Goal: Navigation & Orientation: Find specific page/section

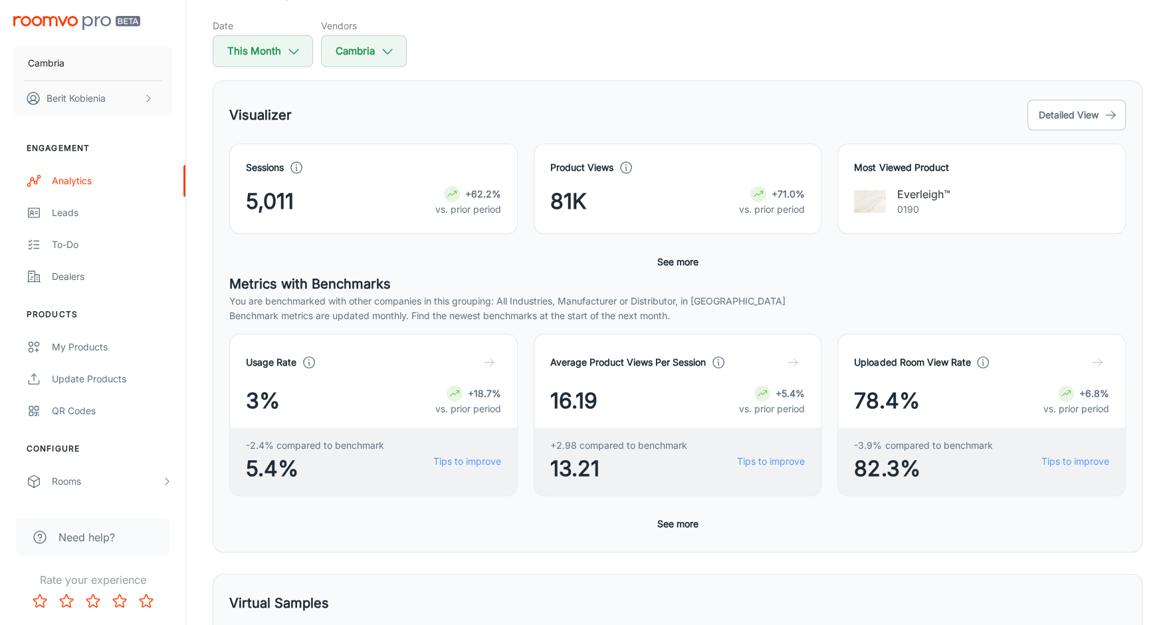
scroll to position [165, 0]
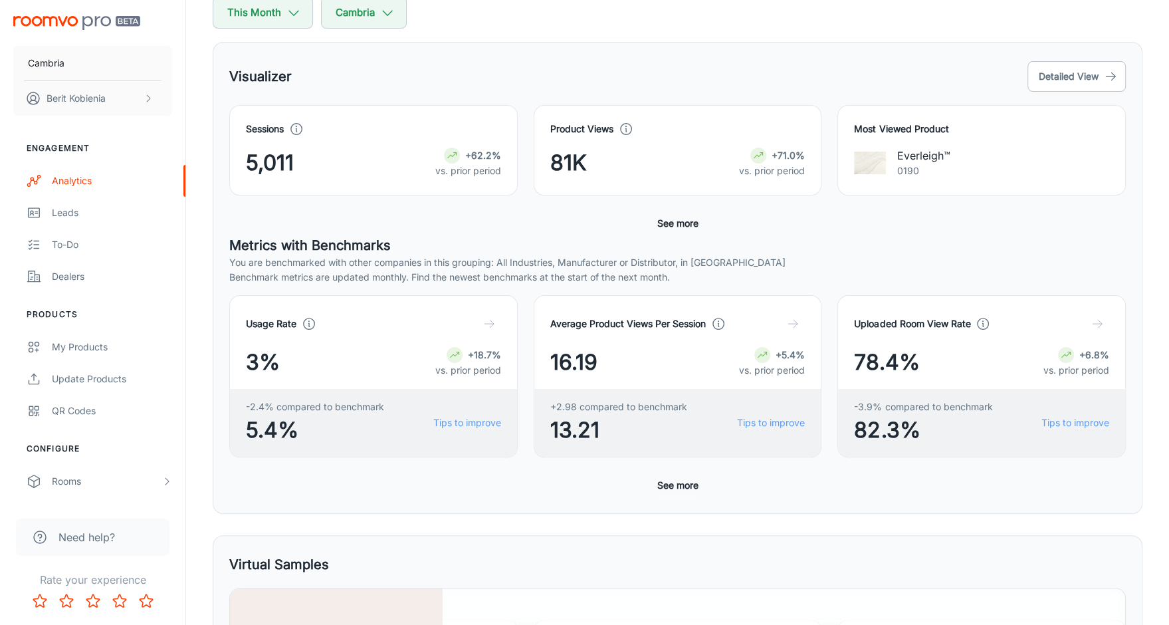
click at [677, 480] on button "See more" at bounding box center [678, 485] width 52 height 24
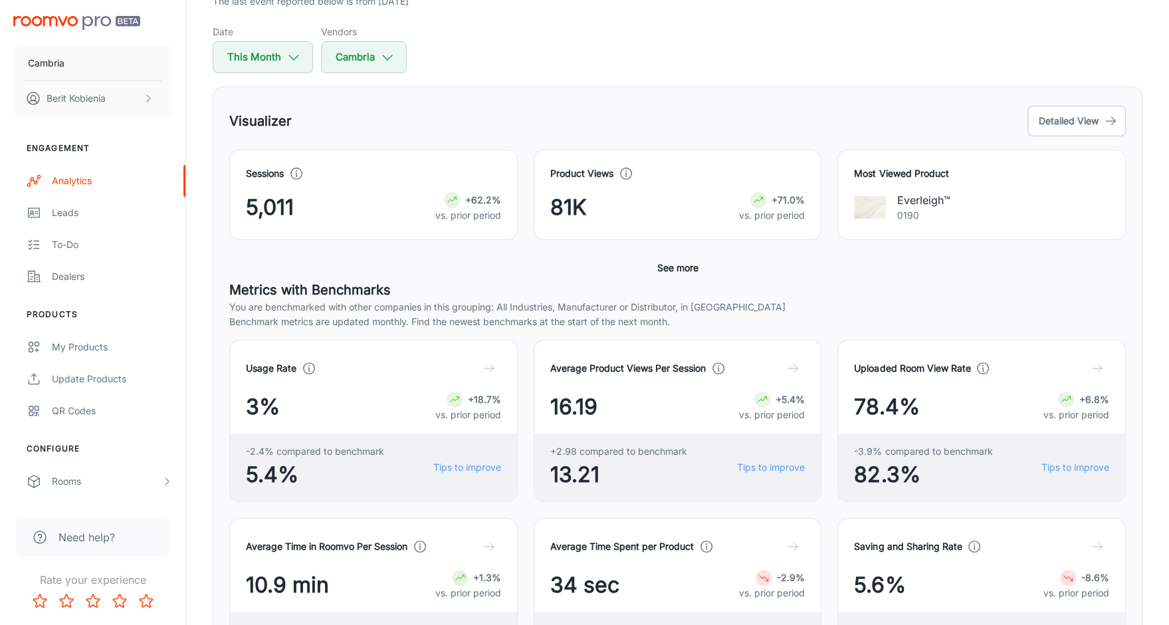
scroll to position [0, 0]
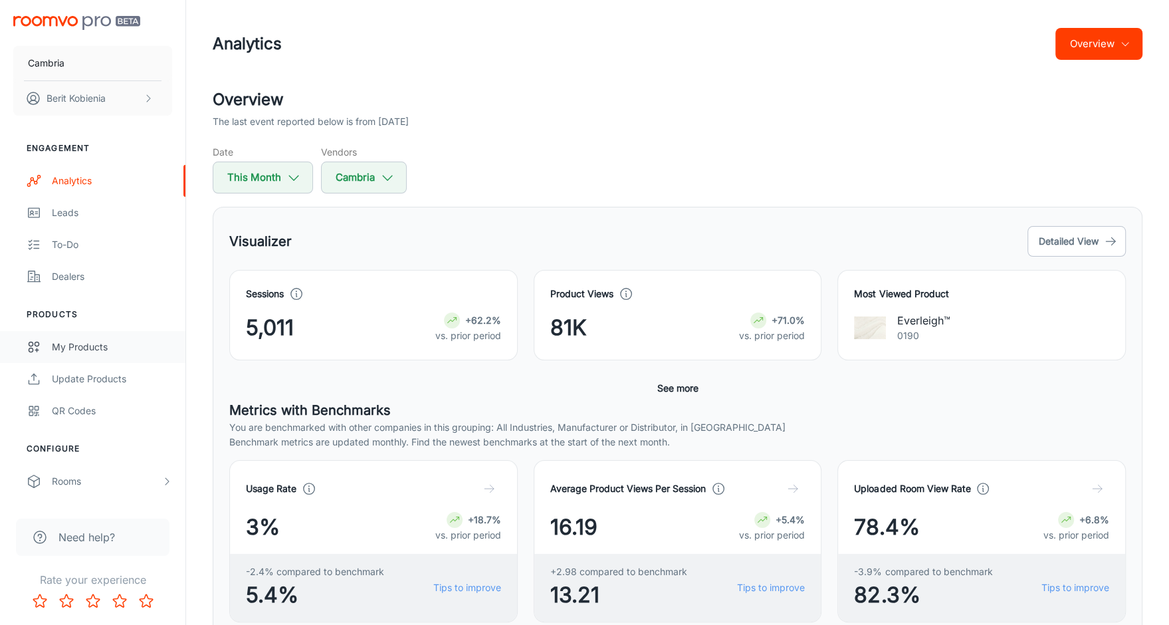
click at [128, 348] on div "My Products" at bounding box center [112, 347] width 120 height 15
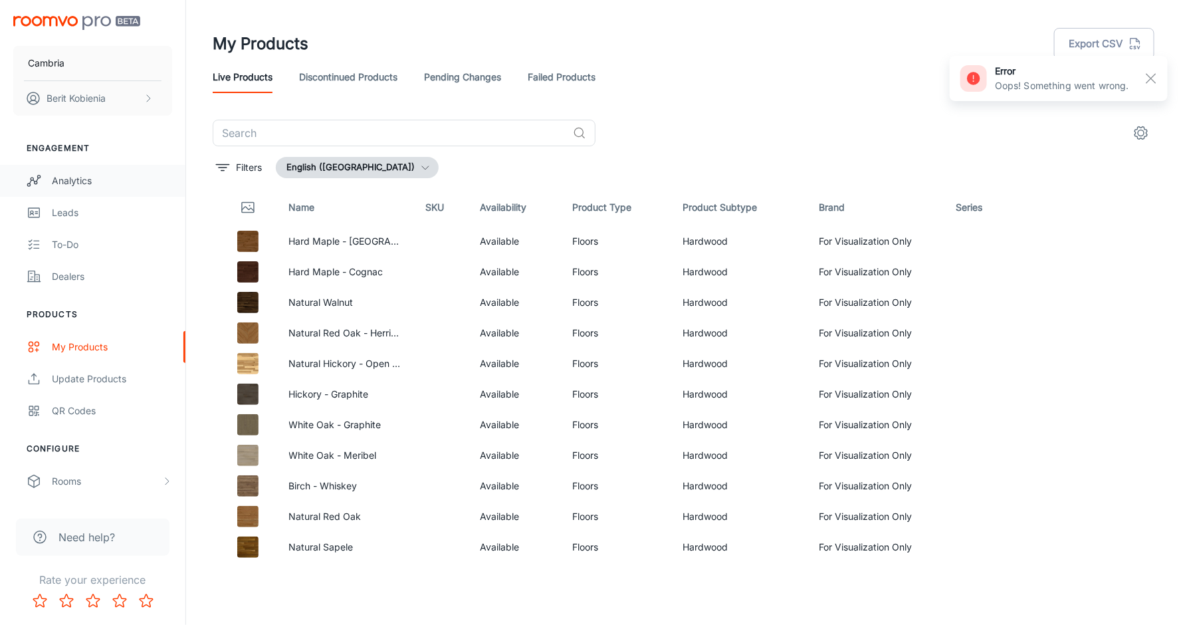
click at [91, 177] on div "Analytics" at bounding box center [112, 180] width 120 height 15
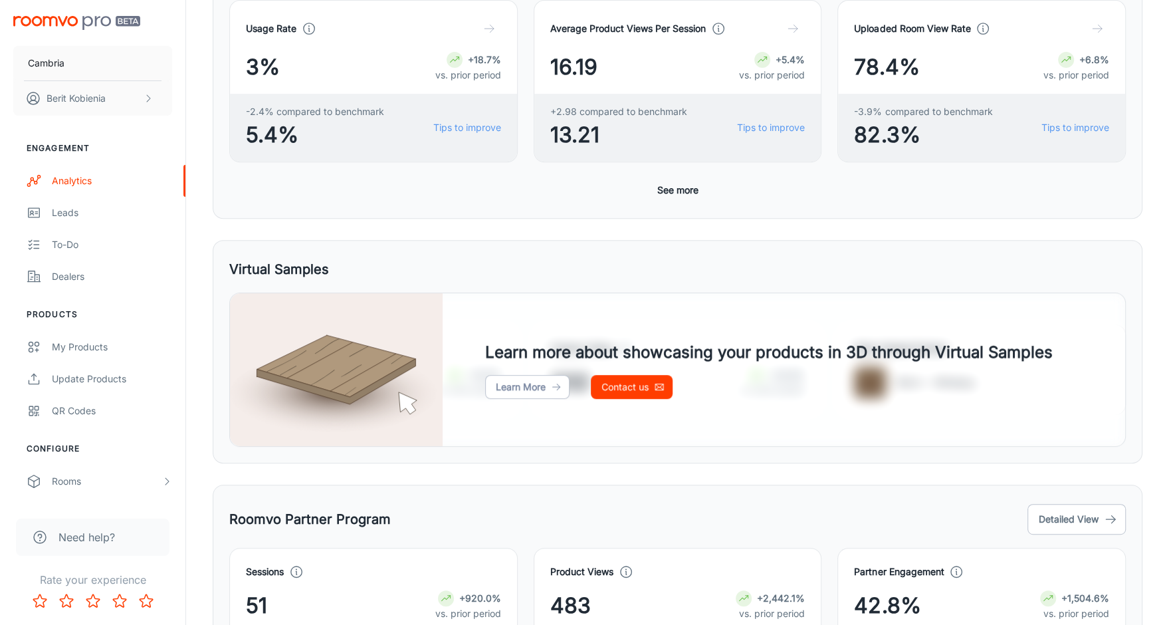
scroll to position [463, 0]
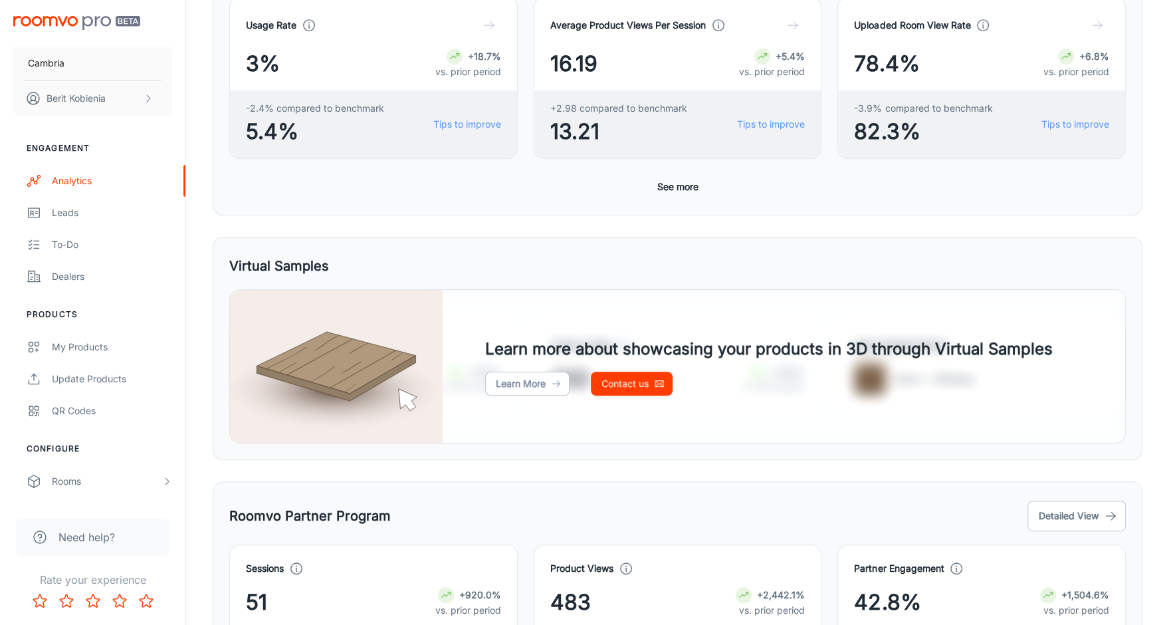
click at [675, 185] on button "See more" at bounding box center [678, 187] width 52 height 24
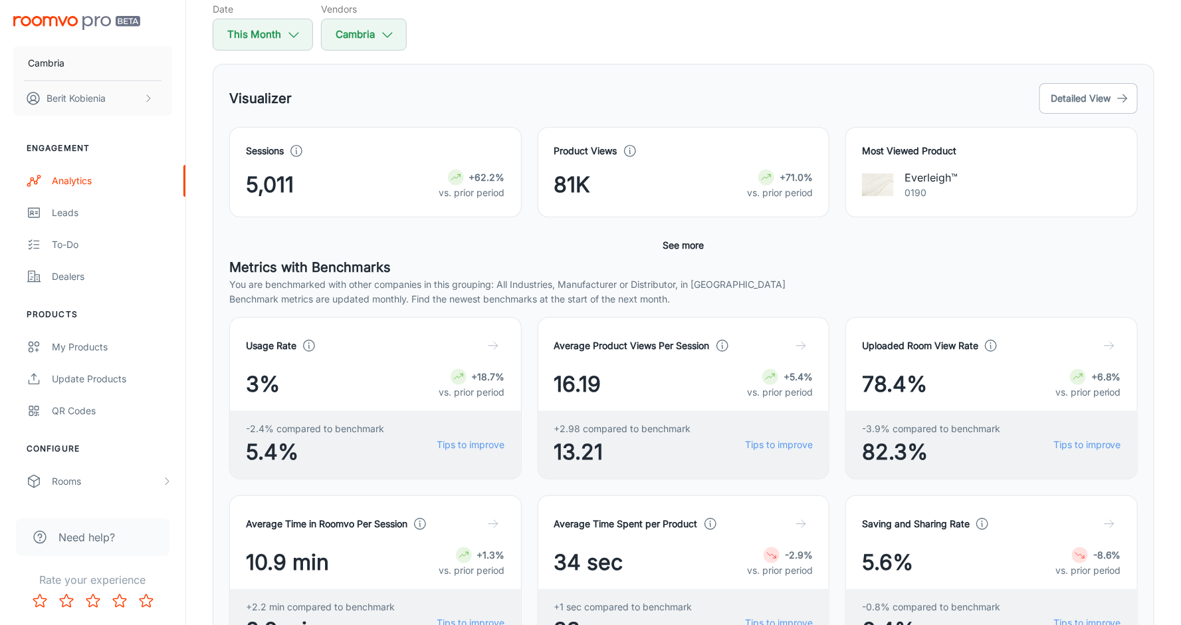
scroll to position [0, 0]
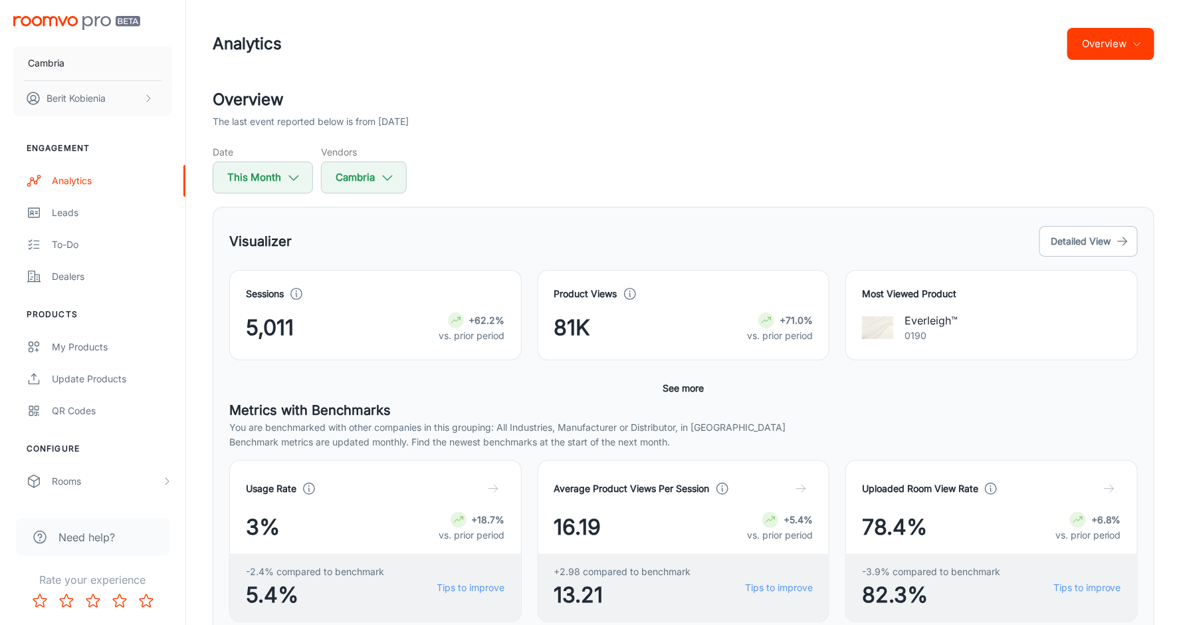
click at [675, 385] on button "See more" at bounding box center [684, 388] width 52 height 24
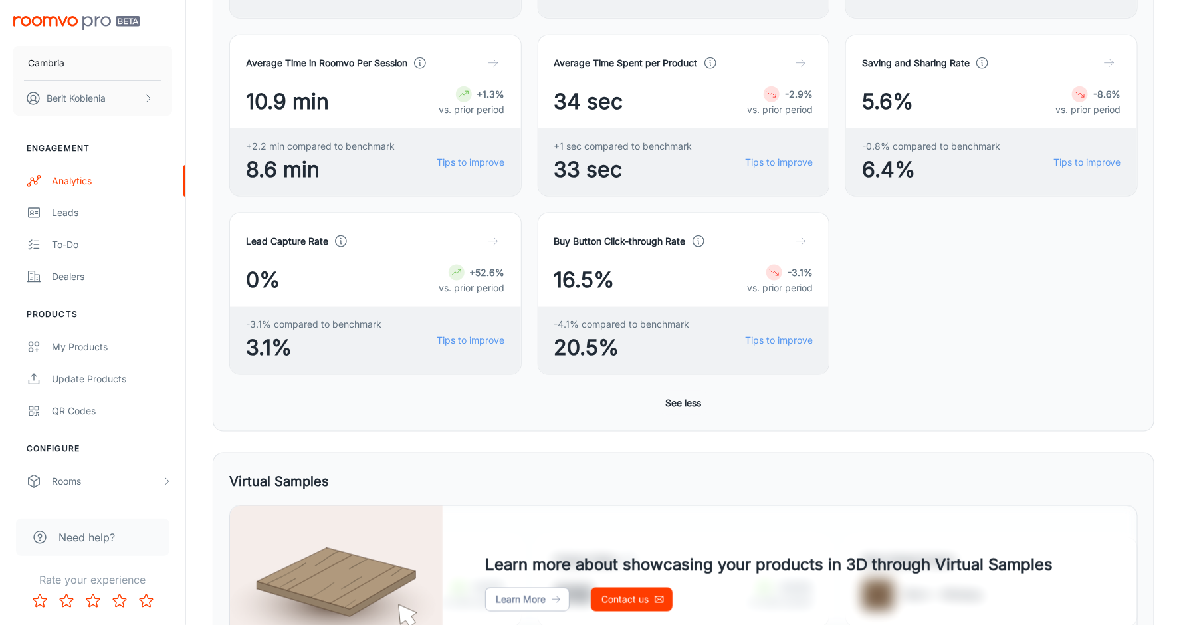
click at [677, 395] on button "See less" at bounding box center [684, 403] width 47 height 24
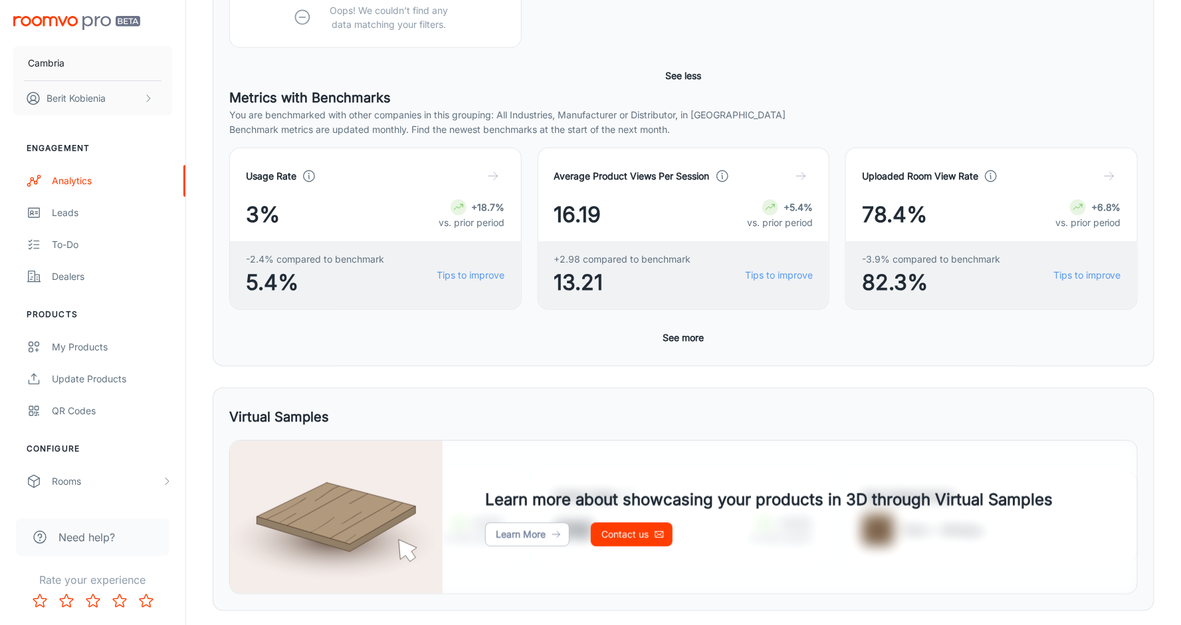
scroll to position [414, 0]
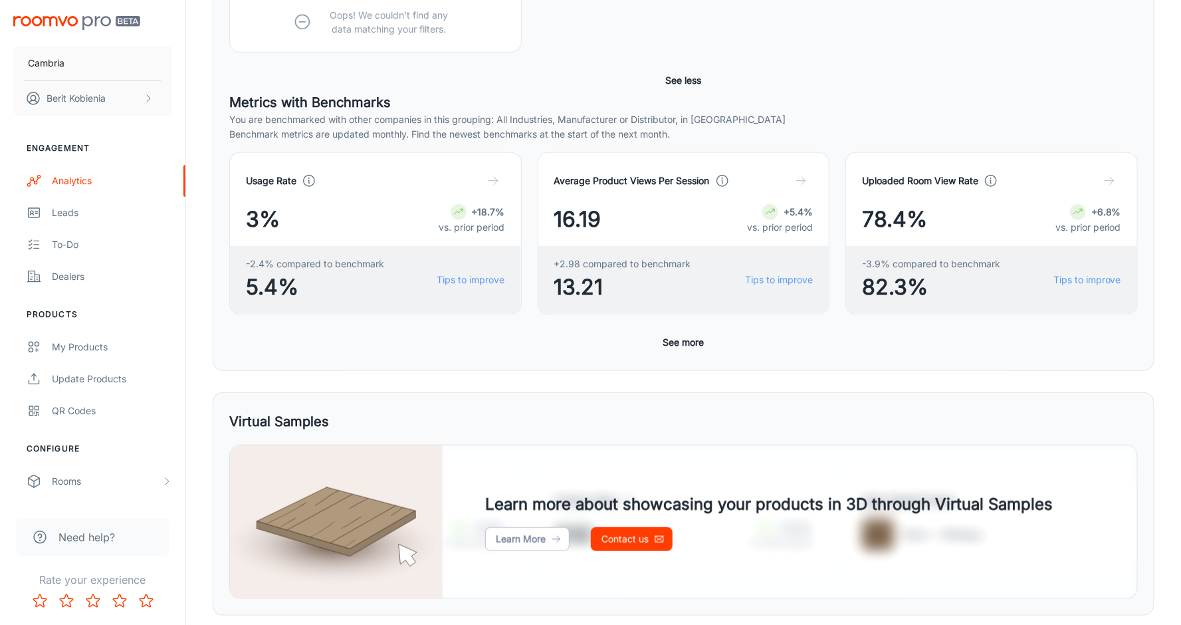
click at [666, 345] on button "See more" at bounding box center [684, 342] width 52 height 24
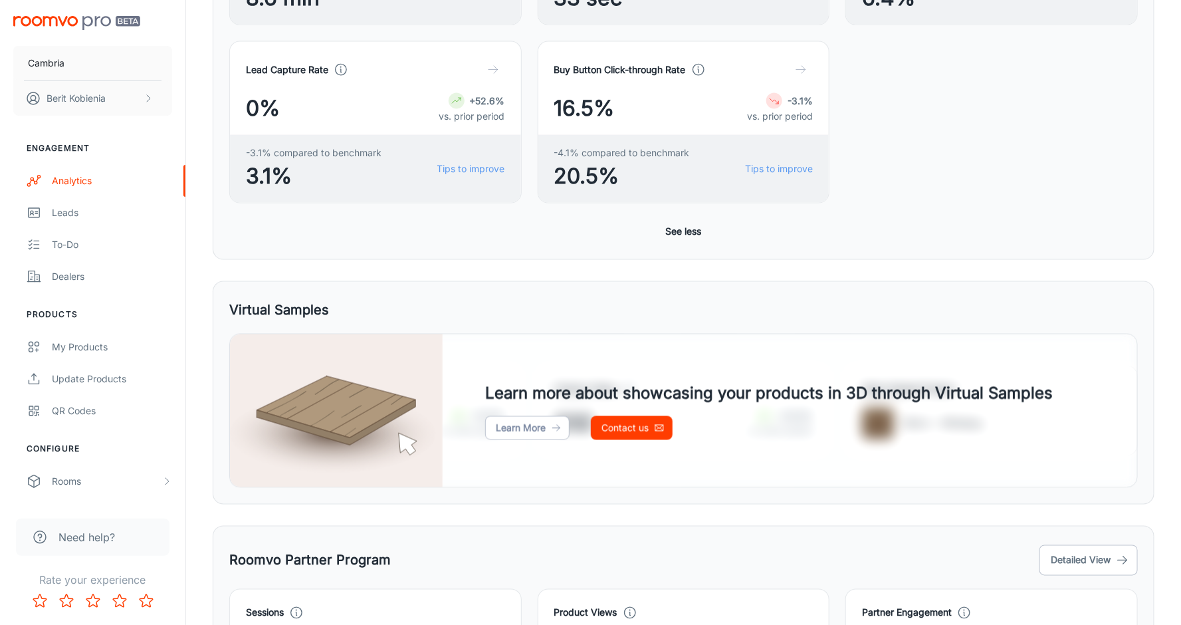
scroll to position [999, 0]
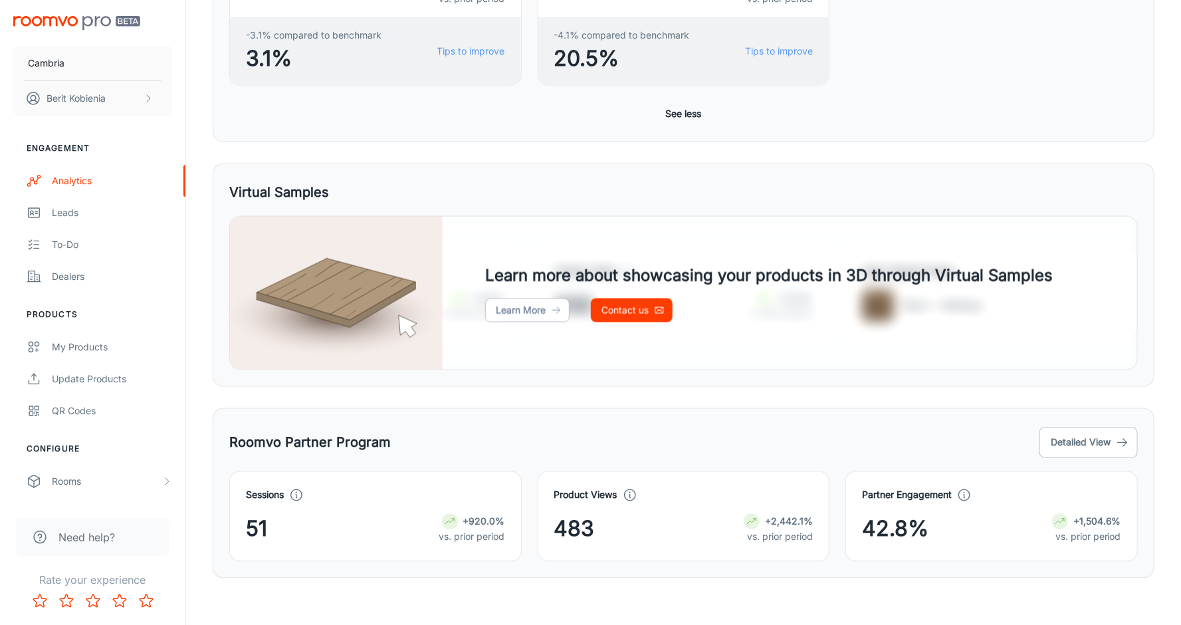
click at [724, 307] on div "Learn More Contact us" at bounding box center [769, 310] width 568 height 24
